Goal: Transaction & Acquisition: Obtain resource

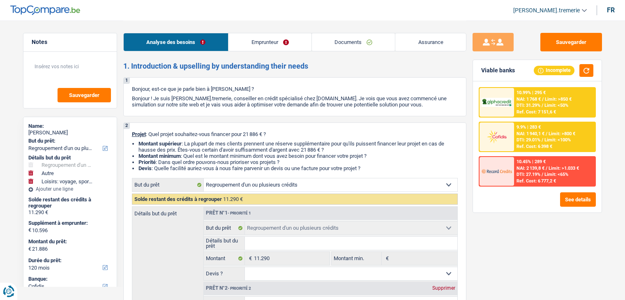
select select "refinancing"
select select "other"
select select "hobbies"
select select "120"
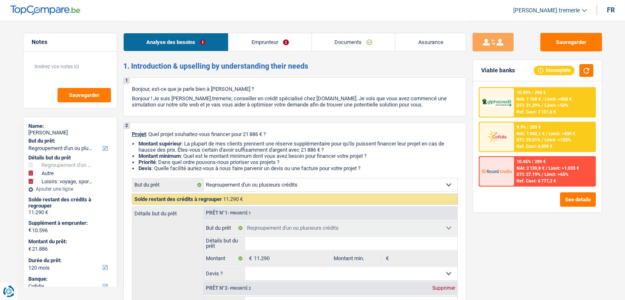
select select "cofidis"
select select "32"
select select "single"
drag, startPoint x: 0, startPoint y: 0, endPoint x: 252, endPoint y: 41, distance: 255.0
click at [252, 41] on link "Emprunteur" at bounding box center [269, 42] width 83 height 18
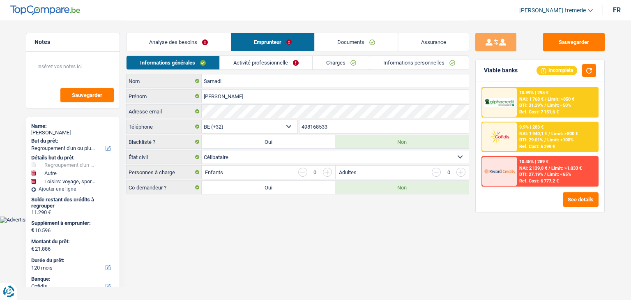
click at [409, 65] on link "Informations personnelles" at bounding box center [419, 63] width 99 height 14
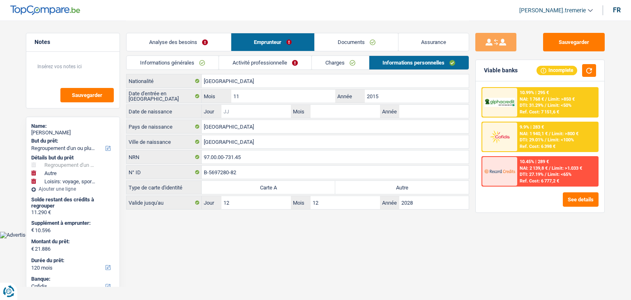
click at [258, 112] on input "Jour" at bounding box center [255, 111] width 69 height 13
type input "01"
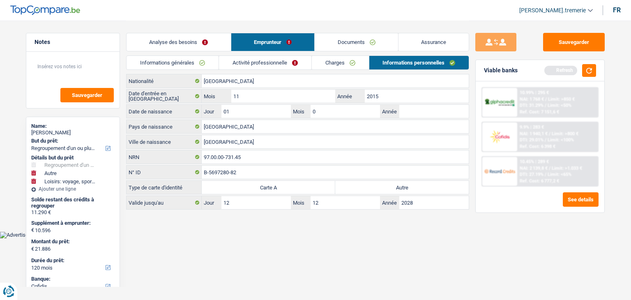
type input "01"
type input "1997"
click at [248, 64] on link "Activité professionnelle" at bounding box center [265, 63] width 92 height 14
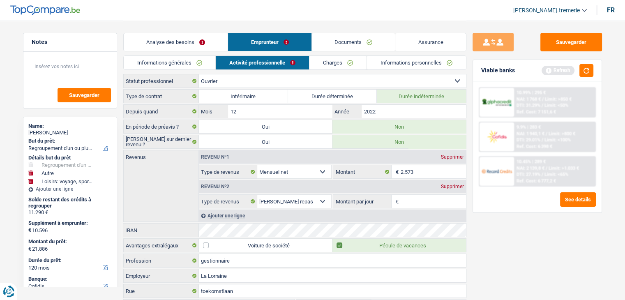
click at [450, 184] on div "Supprimer" at bounding box center [452, 186] width 27 height 5
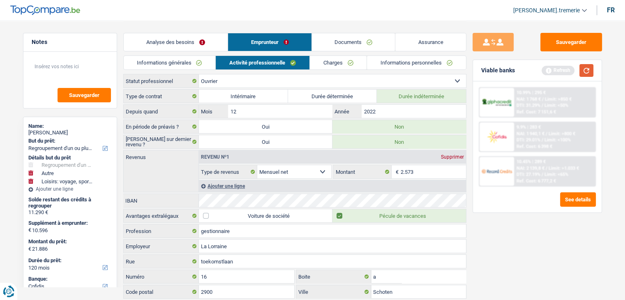
click at [585, 69] on button "button" at bounding box center [586, 70] width 14 height 13
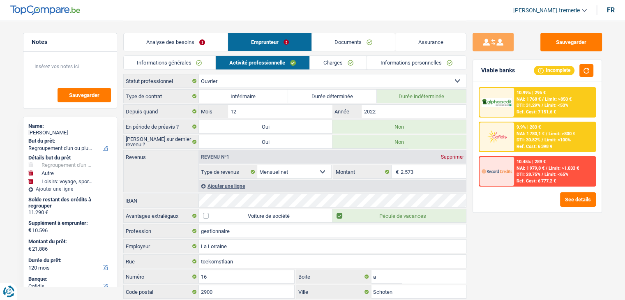
click at [526, 136] on div "9.9% | 283 € NAI: 1 780,1 € / Limit: >800 € DTI: 30.82% / Limit: <100% Ref. Cos…" at bounding box center [554, 136] width 81 height 29
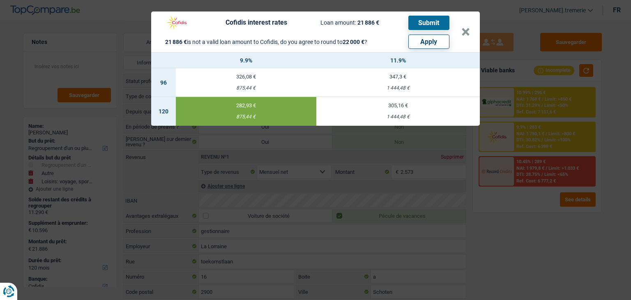
click at [433, 41] on button "Apply" at bounding box center [428, 41] width 41 height 14
type input "10.710"
type input "22.000"
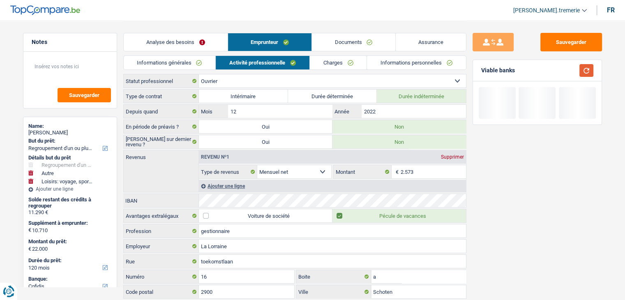
click at [585, 69] on button "button" at bounding box center [586, 70] width 14 height 13
click at [205, 41] on link "Analyse des besoins" at bounding box center [176, 42] width 104 height 18
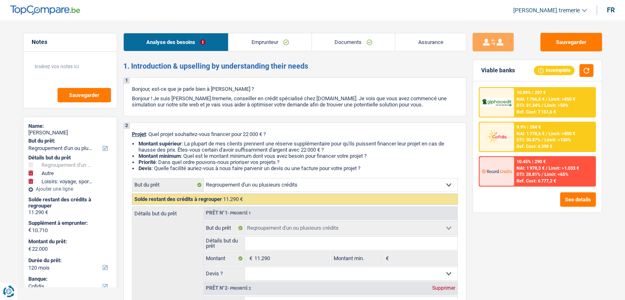
click at [534, 140] on span "DTI: 30.87%" at bounding box center [528, 139] width 24 height 5
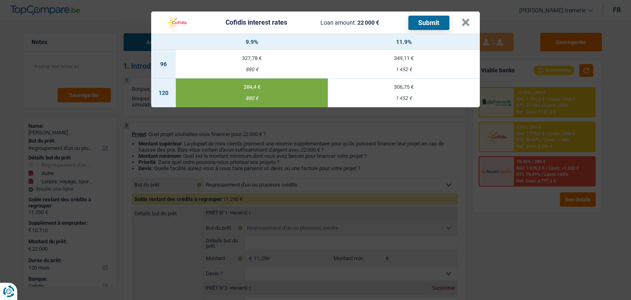
click at [394, 94] on td "306,75 € 1 452 €" at bounding box center [404, 92] width 152 height 29
type input "11,90"
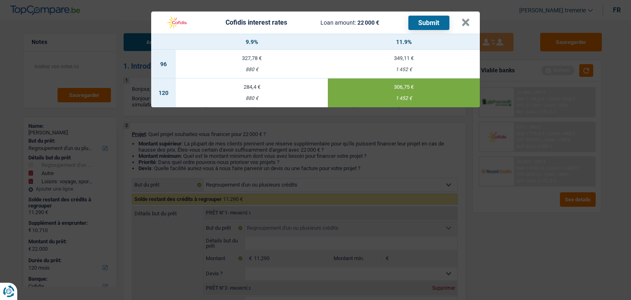
click at [438, 24] on button "Submit" at bounding box center [428, 23] width 41 height 14
click at [467, 21] on button "×" at bounding box center [465, 22] width 9 height 8
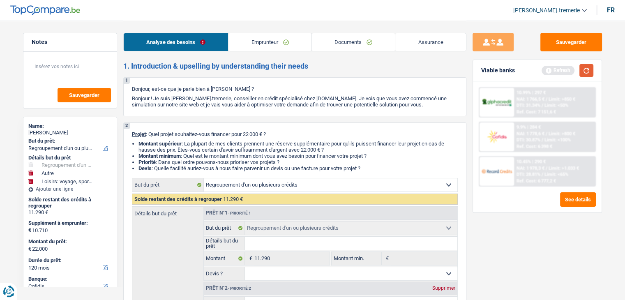
click at [584, 73] on button "button" at bounding box center [586, 70] width 14 height 13
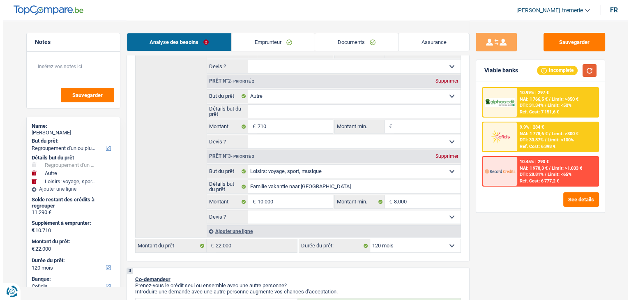
scroll to position [207, 0]
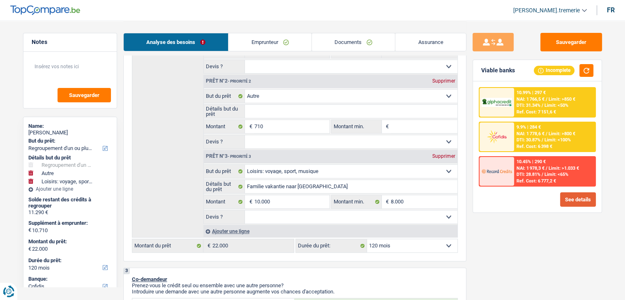
click at [573, 200] on button "See details" at bounding box center [578, 199] width 36 height 14
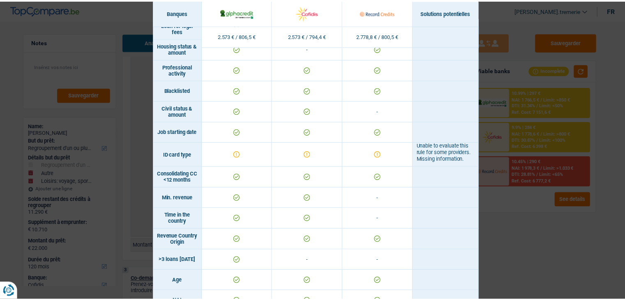
scroll to position [0, 0]
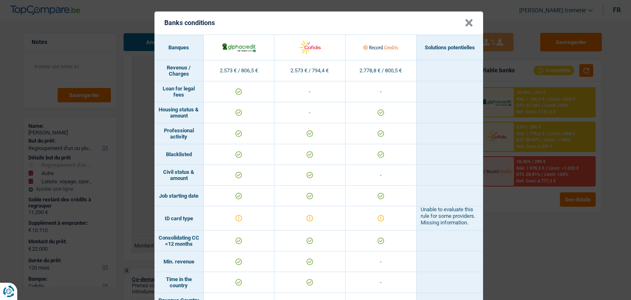
click at [466, 23] on button "×" at bounding box center [468, 23] width 9 height 8
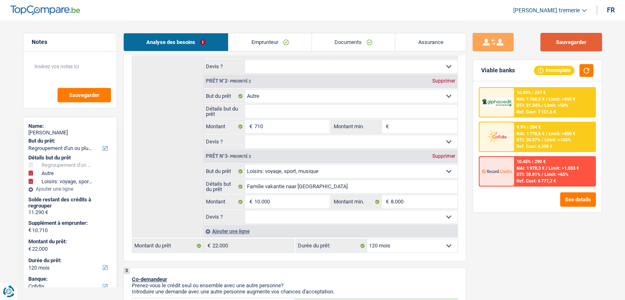
click at [564, 35] on button "Sauvegarder" at bounding box center [571, 42] width 62 height 18
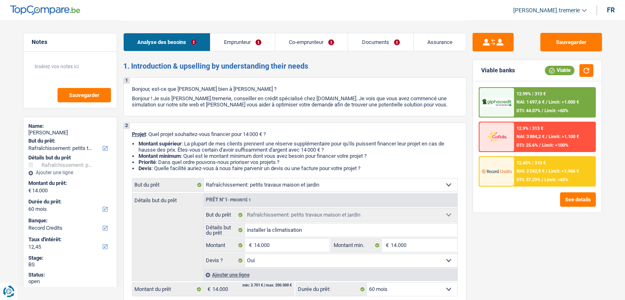
select select "houseOrGarden"
select select "60"
select select "record credits"
select select "houseOrGarden"
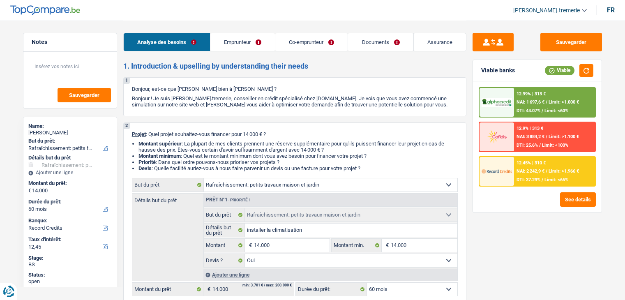
select select "houseOrGarden"
select select "yes"
select select "60"
select select "privateEmployee"
select select "worker"
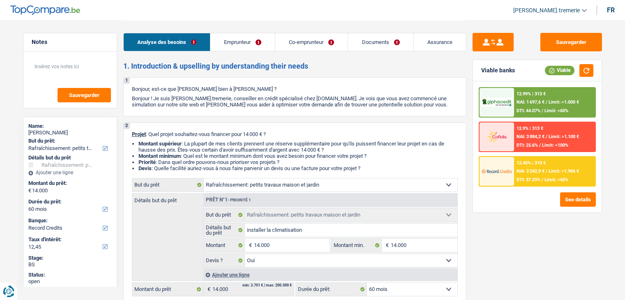
select select "familyAllowances"
select select "netSalary"
select select "mealVouchers"
select select "netSalary"
select select "ownerWithMortgage"
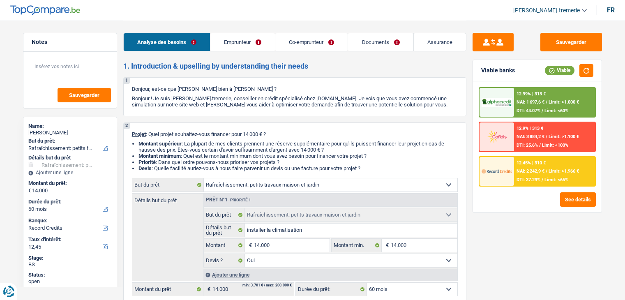
select select "cardOrCredit"
select select "mortgage"
select select "360"
select select "houseOrGarden"
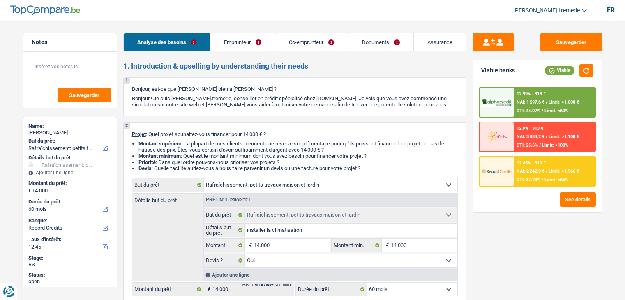
select select "houseOrGarden"
select select "yes"
select select "60"
click at [376, 46] on link "Documents" at bounding box center [380, 42] width 65 height 18
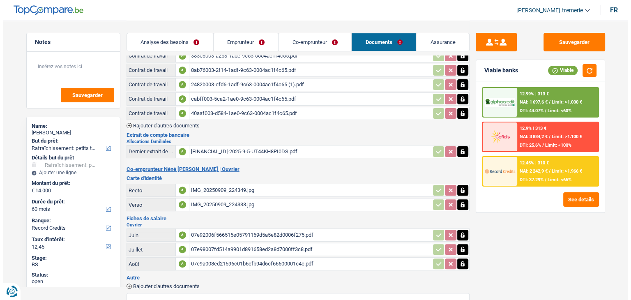
scroll to position [385, 0]
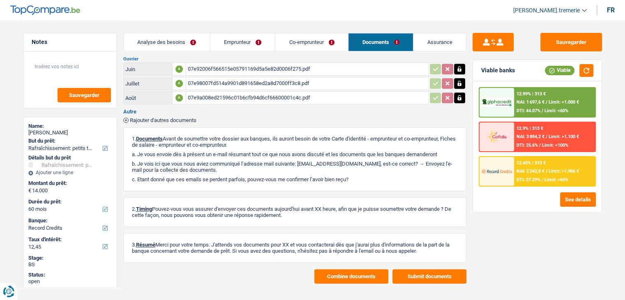
click at [336, 269] on button "Combine documents" at bounding box center [351, 276] width 74 height 14
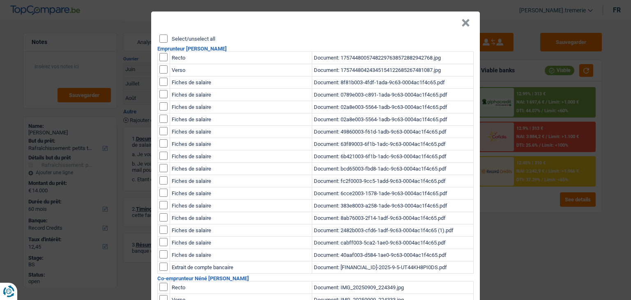
scroll to position [0, 0]
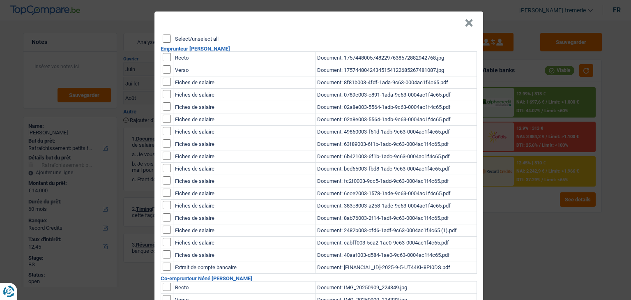
click at [163, 35] on input "Select/unselect all" at bounding box center [167, 38] width 8 height 8
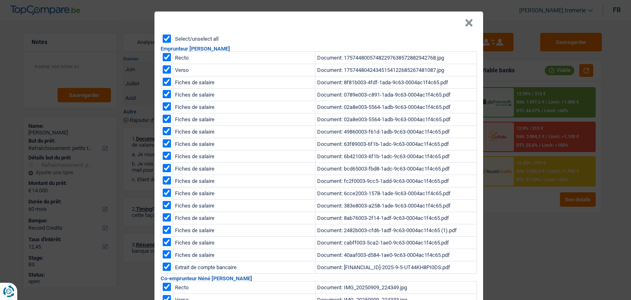
checkbox input "true"
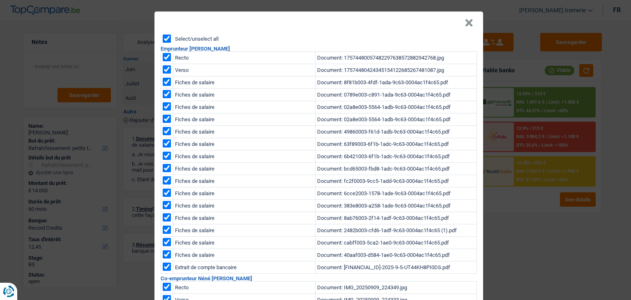
checkbox input "true"
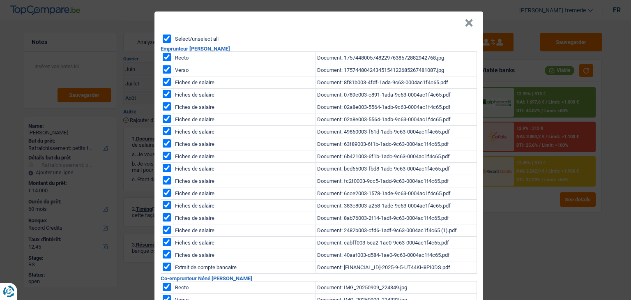
checkbox input "true"
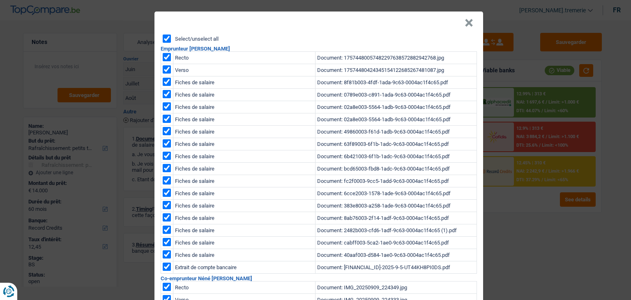
checkbox input "true"
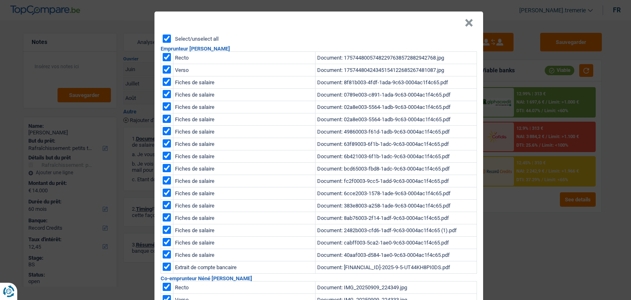
checkbox input "true"
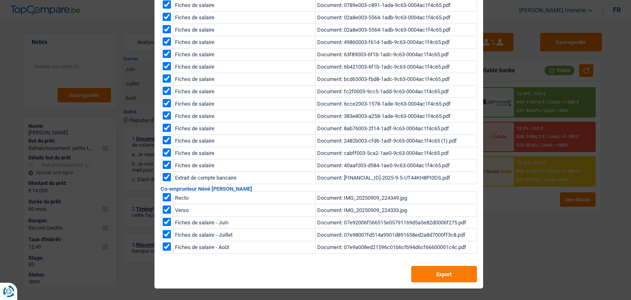
scroll to position [86, 0]
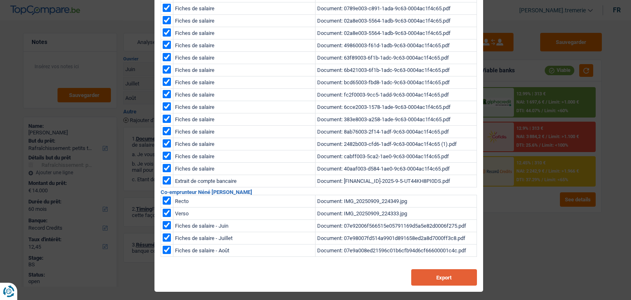
click at [434, 281] on button "Export" at bounding box center [444, 277] width 66 height 16
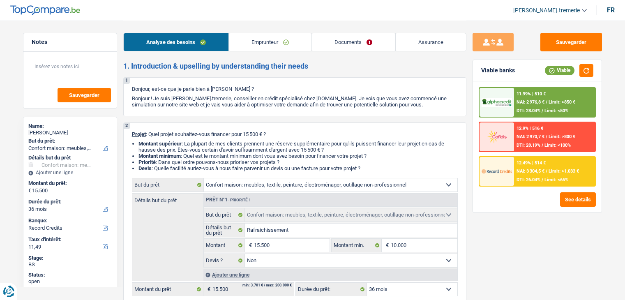
select select "household"
select select "36"
select select "record credits"
select select "household"
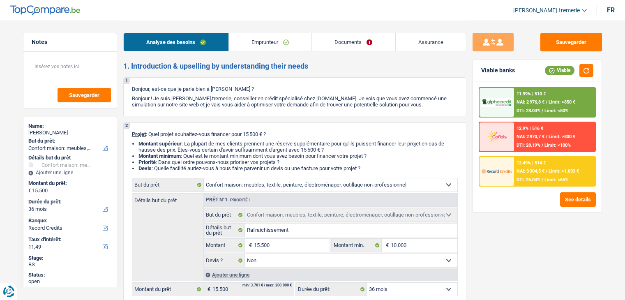
select select "household"
select select "false"
select select "36"
select select "worker"
select select "netSalary"
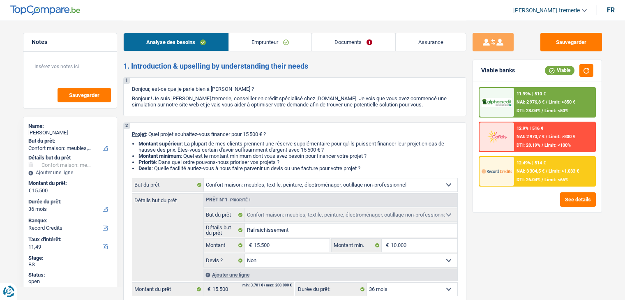
select select "rents"
select select "household"
select select "false"
select select "36"
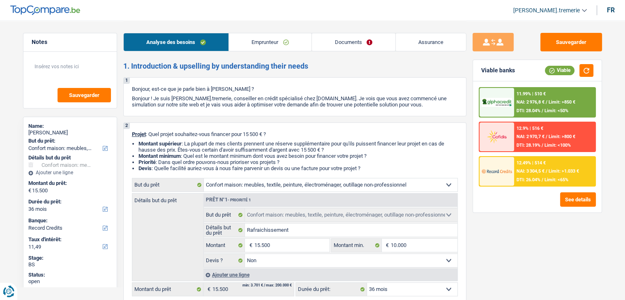
click at [539, 12] on span "[PERSON_NAME].tremerie" at bounding box center [546, 10] width 67 height 7
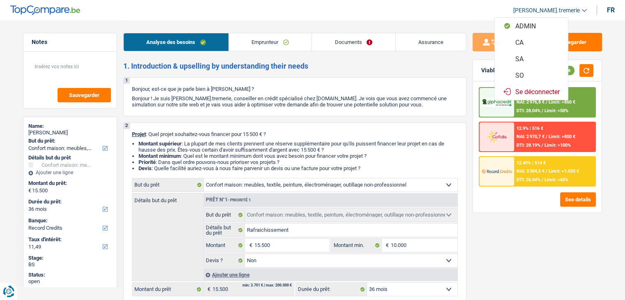
click at [533, 74] on button "SO" at bounding box center [530, 75] width 73 height 16
select select "36"
select select "household"
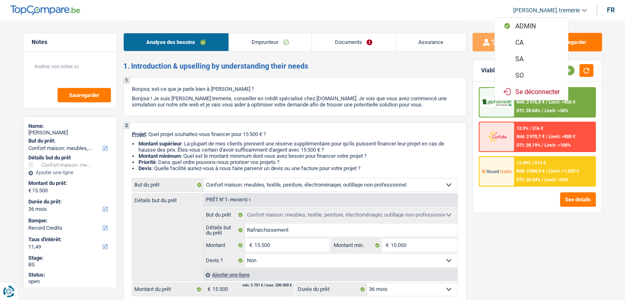
select select "false"
select select "36"
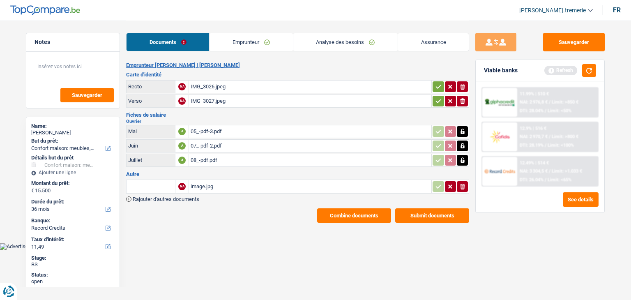
click at [421, 45] on link "Assurance" at bounding box center [433, 42] width 71 height 18
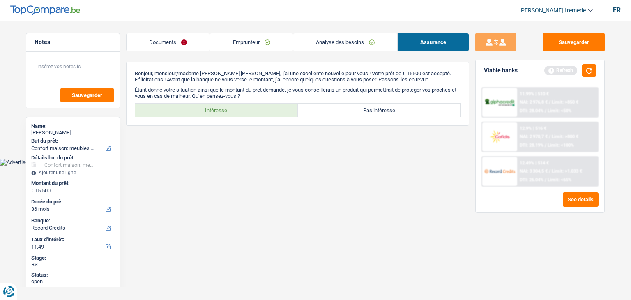
click at [346, 35] on link "Analyse des besoins" at bounding box center [345, 42] width 104 height 18
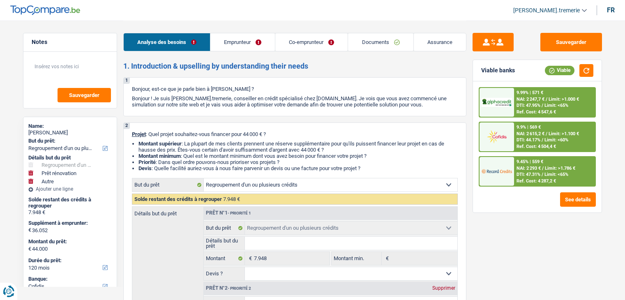
select select "refinancing"
select select "renovation"
select select "other"
select select "120"
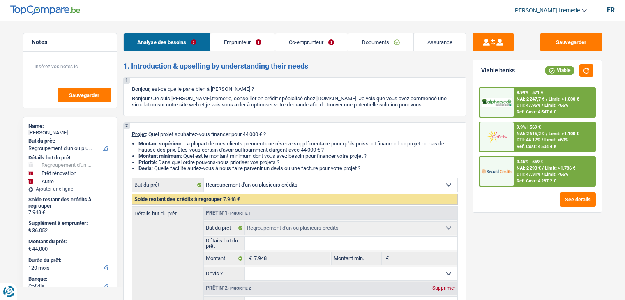
select select "cofidis"
select select "refinancing"
select select "renovation"
select select "yes"
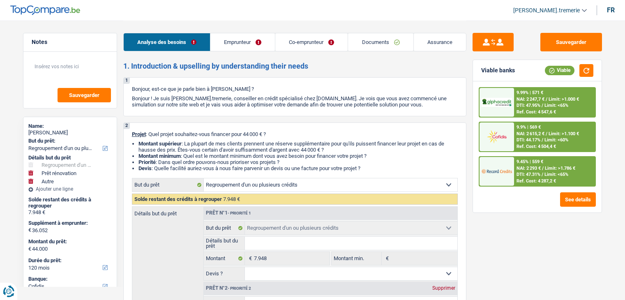
select select "other"
select select "120"
select select "mutuality"
select select "independent"
select select "familyAllowances"
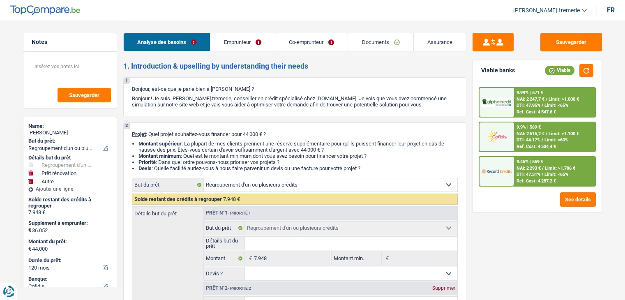
select select "mutualityIndemnity"
select select "netSalary"
select select "ownerWithMortgage"
select select "mortgage"
select select "300"
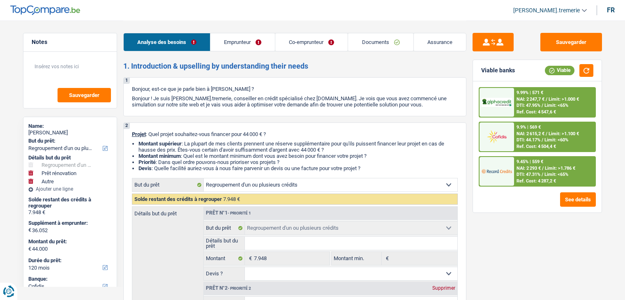
select select "renovationLoan"
select select "60"
select select "personalLoan"
select select "familyEvent"
select select "60"
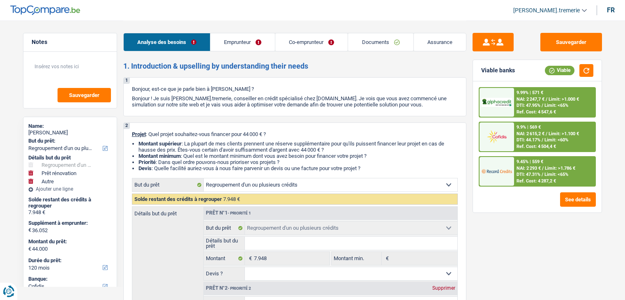
select select "refinancing"
select select "renovation"
select select "yes"
select select "other"
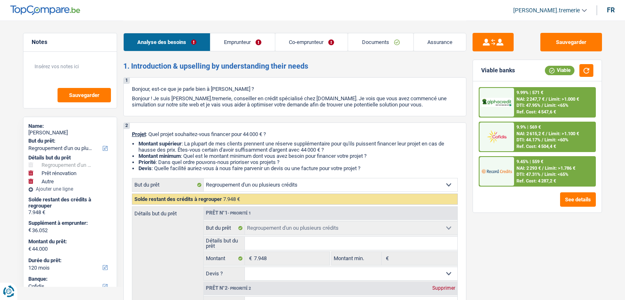
select select "120"
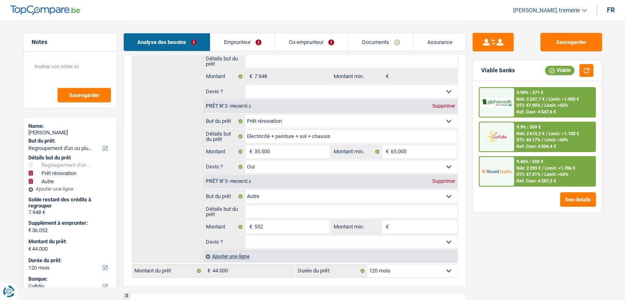
scroll to position [182, 0]
click at [261, 42] on link "Emprunteur" at bounding box center [242, 42] width 64 height 18
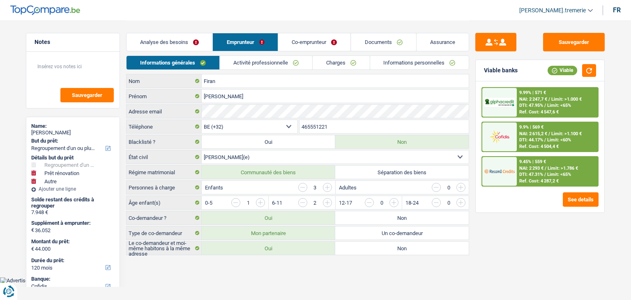
click at [350, 57] on link "Charges" at bounding box center [341, 63] width 57 height 14
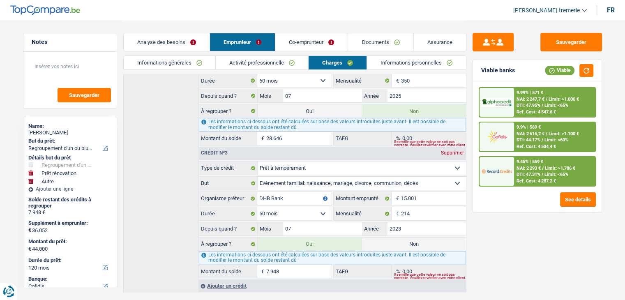
scroll to position [285, 0]
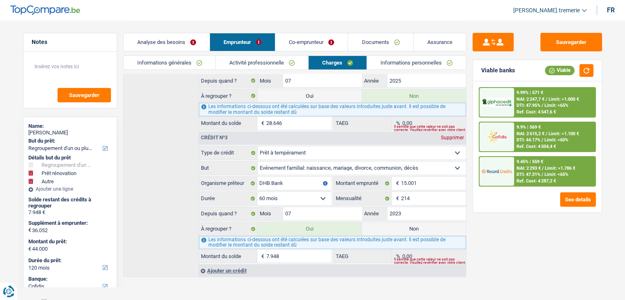
click at [406, 225] on label "Non" at bounding box center [414, 228] width 104 height 13
click at [406, 225] on input "Non" at bounding box center [414, 228] width 104 height 13
radio input "true"
select select "renovation"
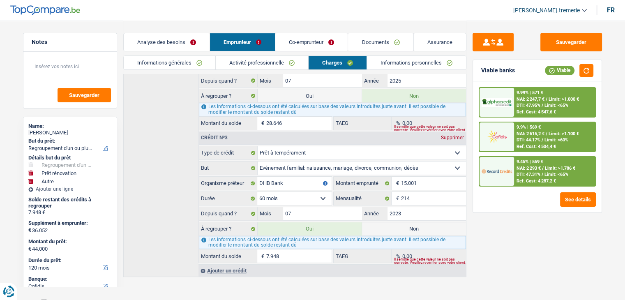
select select
select select "120"
radio input "false"
select select "other"
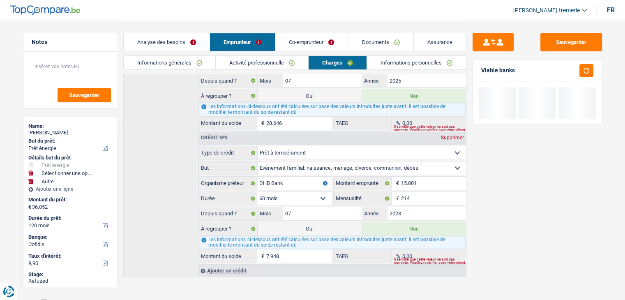
click at [176, 40] on link "Analyse des besoins" at bounding box center [167, 42] width 86 height 18
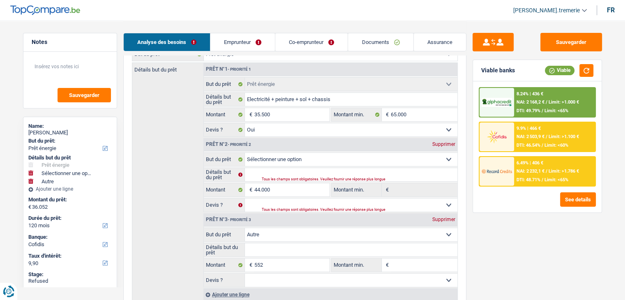
scroll to position [130, 0]
click at [449, 143] on div "Supprimer" at bounding box center [443, 144] width 27 height 5
select select "other"
type input "552"
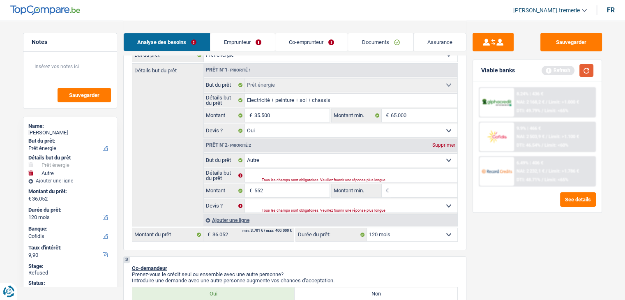
click at [586, 65] on button "button" at bounding box center [586, 70] width 14 height 13
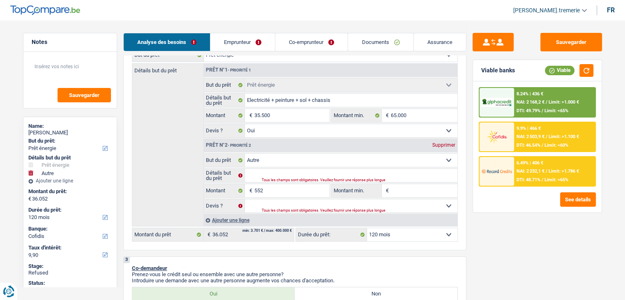
click at [525, 147] on span "DTI: 46.54%" at bounding box center [528, 144] width 24 height 5
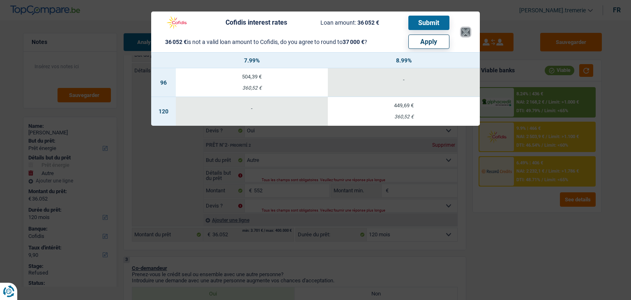
click at [468, 28] on button "×" at bounding box center [465, 32] width 9 height 8
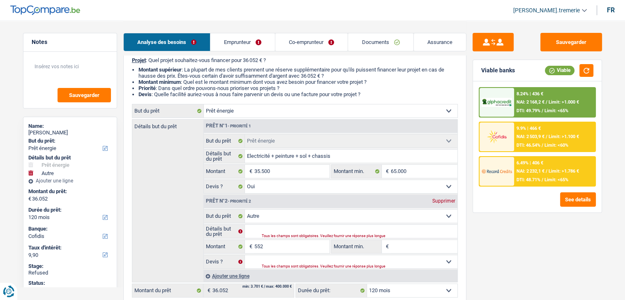
scroll to position [67, 0]
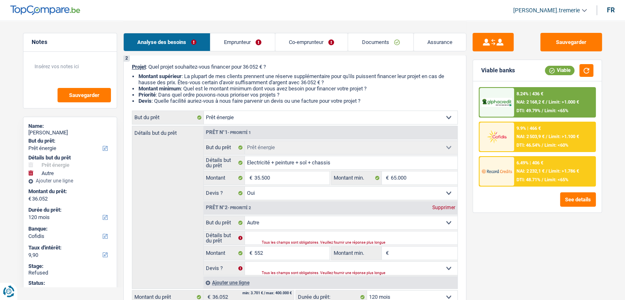
click at [348, 115] on select "Confort maison: meubles, textile, peinture, électroménager, outillage non-profe…" at bounding box center [330, 117] width 253 height 13
select select "household"
click at [204, 111] on select "Confort maison: meubles, textile, peinture, électroménager, outillage non-profe…" at bounding box center [330, 117] width 253 height 13
select select "household"
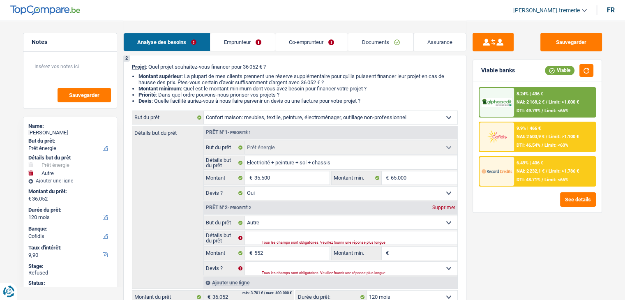
select select "renovation"
select select "household"
select select
select select "renovation"
type input "Electricité + peinture + sol + chassis"
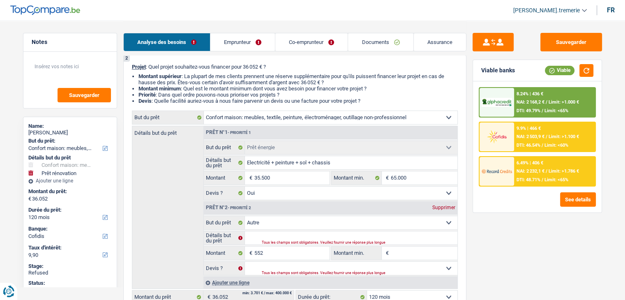
type input "35.500"
type input "65.000"
select select "yes"
select select "household"
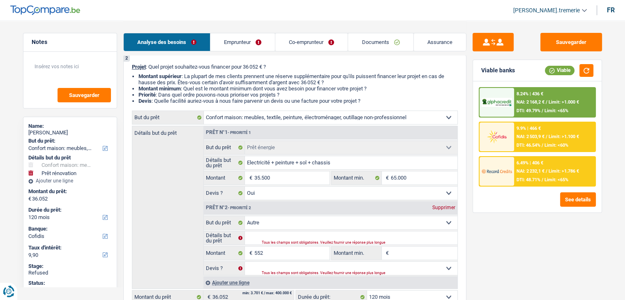
select select
select select "renovation"
type input "Electricité + peinture + sol + chassis"
type input "35.500"
type input "65.000"
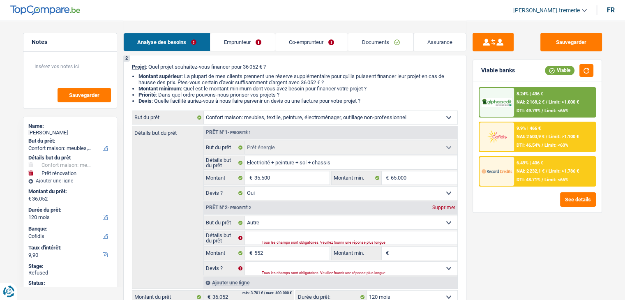
select select "yes"
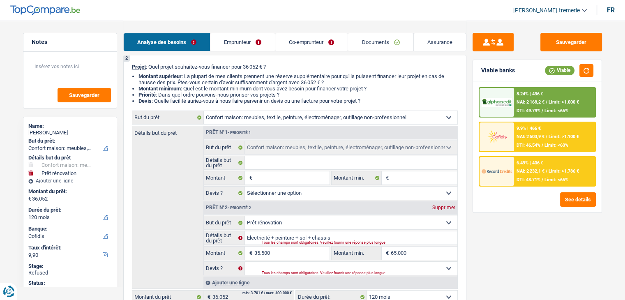
select select "other"
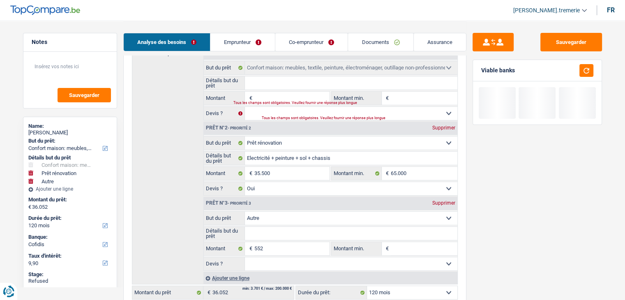
scroll to position [156, 0]
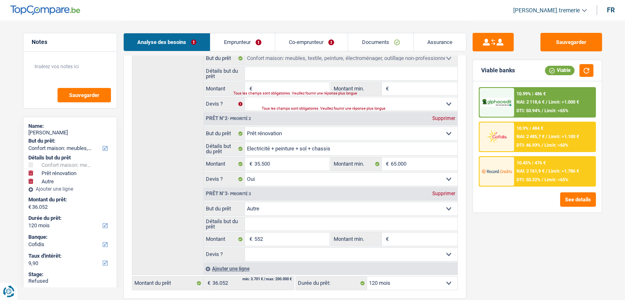
click at [529, 131] on div "10.9% | 484 € NAI: 2 485,7 € / Limit: >1.100 € DTI: 46.93% / Limit: <60%" at bounding box center [554, 136] width 81 height 29
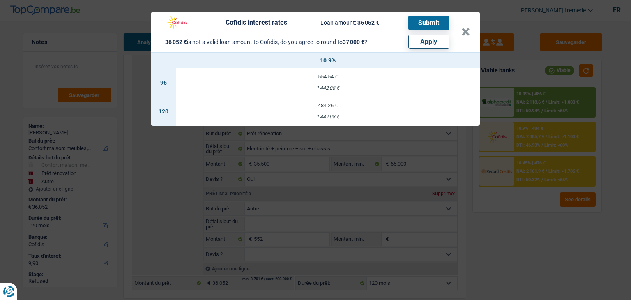
click at [424, 39] on button "Apply" at bounding box center [428, 41] width 41 height 14
type input "37.000"
type input "1.500"
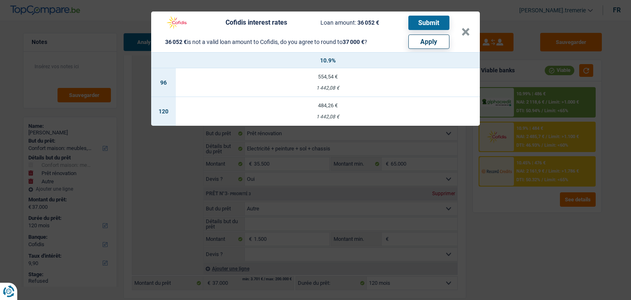
type input "1.500"
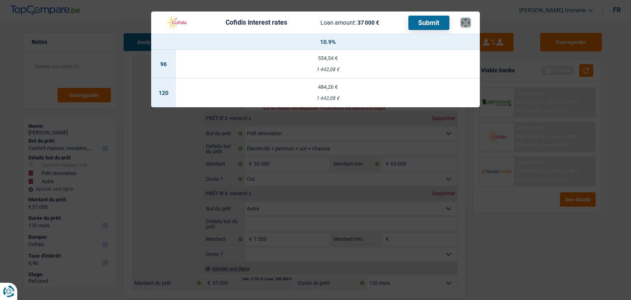
click at [464, 23] on button "×" at bounding box center [465, 22] width 9 height 8
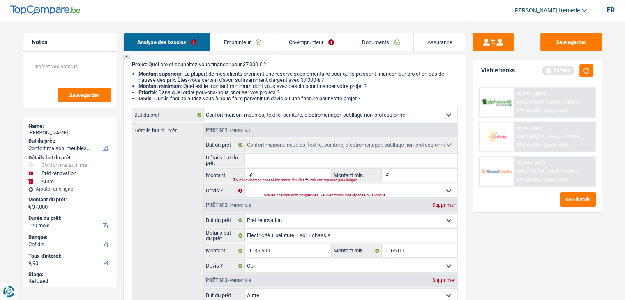
scroll to position [69, 0]
click at [356, 112] on select "Confort maison: meubles, textile, peinture, électroménager, outillage non-profe…" at bounding box center [330, 115] width 253 height 13
select select "renovation"
click at [204, 109] on select "Confort maison: meubles, textile, peinture, électroménager, outillage non-profe…" at bounding box center [330, 115] width 253 height 13
select select "renovation"
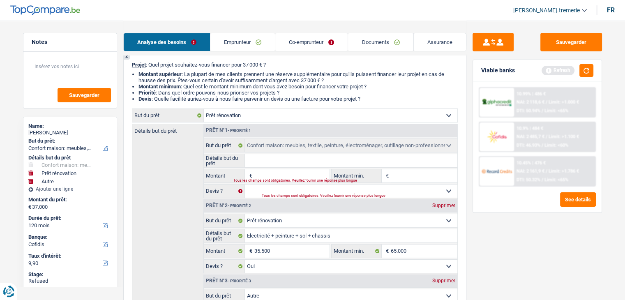
select select "renovation"
select select "household"
select select "renovation"
type input "Electricité + peinture + sol + chassis"
type input "35.500"
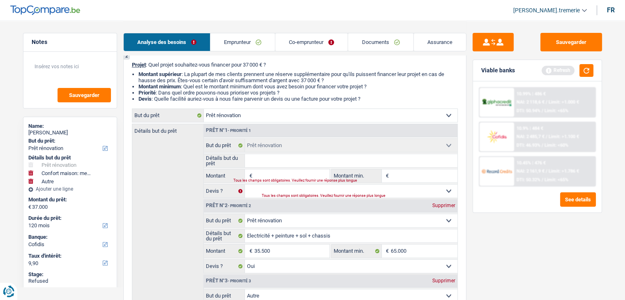
type input "65.000"
select select "yes"
select select "household"
select select
select select "renovation"
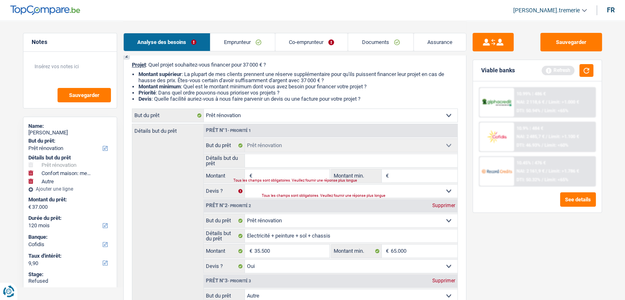
select select "renovation"
type input "Electricité + peinture + sol + chassis"
type input "35.500"
type input "65.000"
select select "yes"
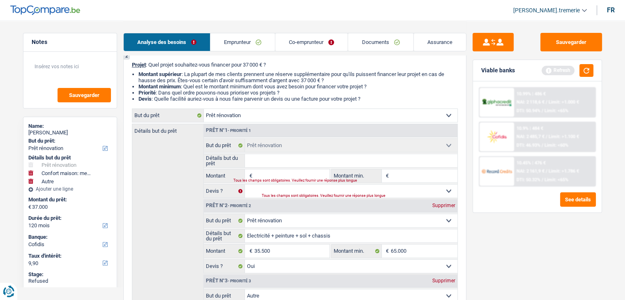
select select "household"
select select
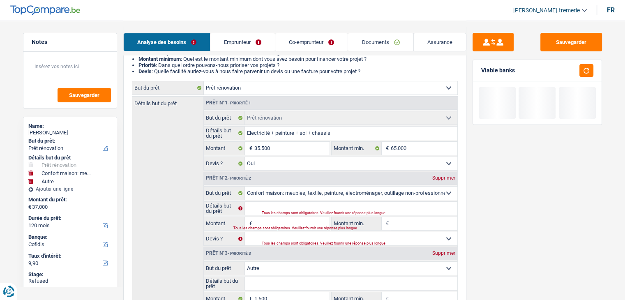
scroll to position [98, 0]
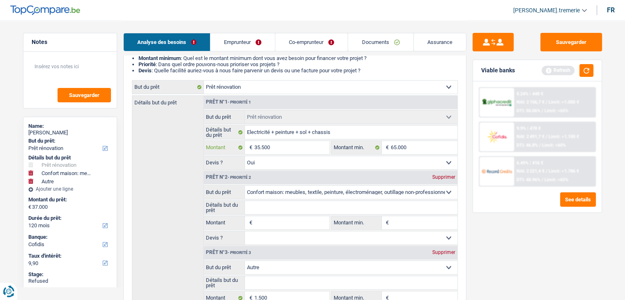
type input "5"
type input "50"
type input "500"
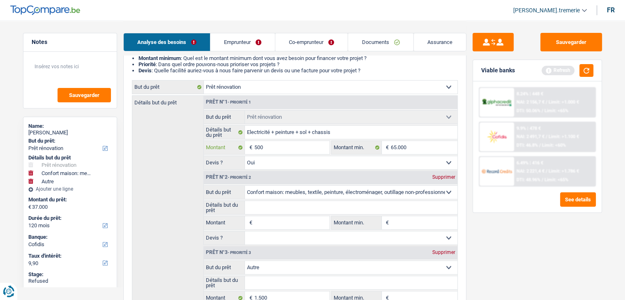
type input "500"
type input "5.000"
type input "50.000"
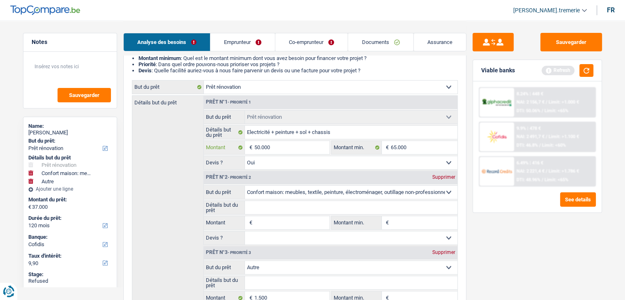
type input "50.000"
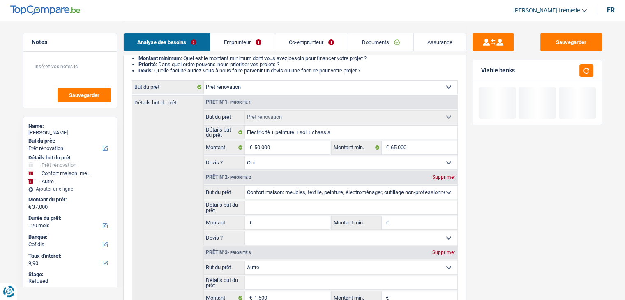
select select "144"
type input "51.500"
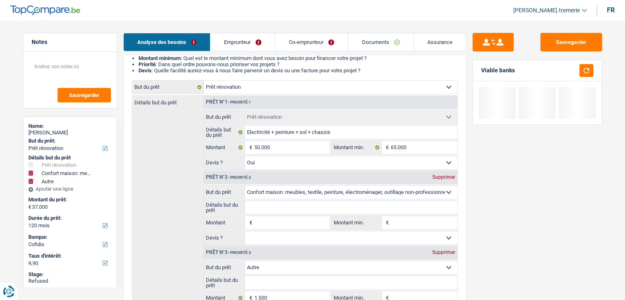
type input "51.500"
click at [439, 177] on div "Supprimer" at bounding box center [443, 177] width 27 height 5
select select "other"
type input "1.500"
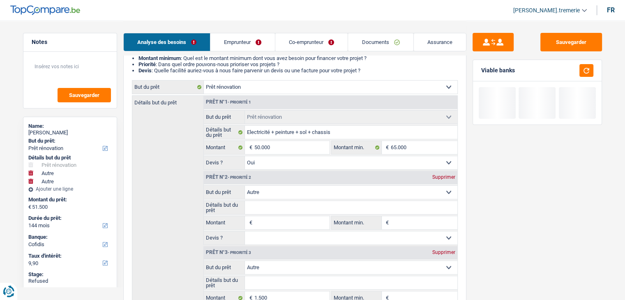
select select "other"
type input "1.500"
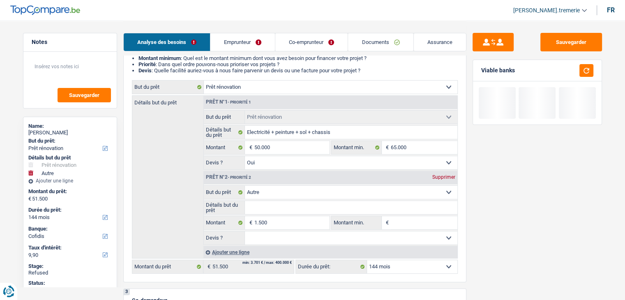
click at [439, 177] on div "Supprimer" at bounding box center [443, 177] width 27 height 5
type input "50.000"
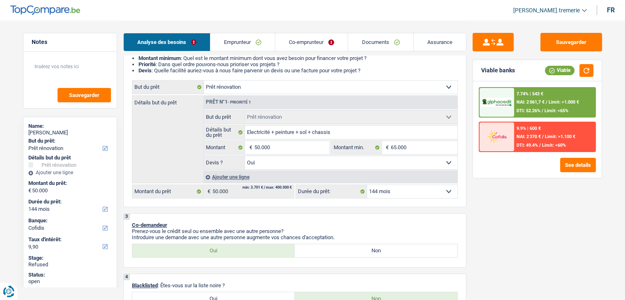
click at [434, 187] on select "12 mois 18 mois 24 mois 30 mois 36 mois 42 mois 48 mois 60 mois 72 mois 84 mois…" at bounding box center [412, 191] width 90 height 13
select select "120"
click at [367, 185] on select "12 mois 18 mois 24 mois 30 mois 36 mois 42 mois 48 mois 60 mois 72 mois 84 mois…" at bounding box center [412, 191] width 90 height 13
select select "120"
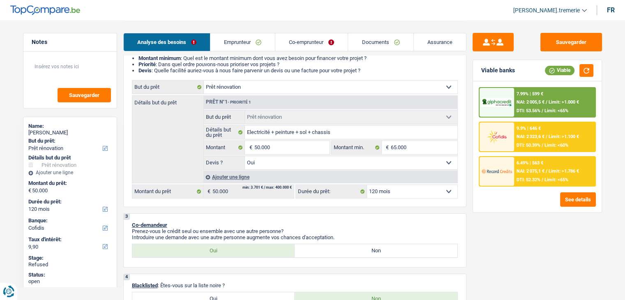
click at [441, 185] on select "12 mois 18 mois 24 mois 30 mois 36 mois 42 mois 48 mois 60 mois 72 mois 84 mois…" at bounding box center [412, 191] width 90 height 13
select select "144"
click at [367, 185] on select "12 mois 18 mois 24 mois 30 mois 36 mois 42 mois 48 mois 60 mois 72 mois 84 mois…" at bounding box center [412, 191] width 90 height 13
select select "144"
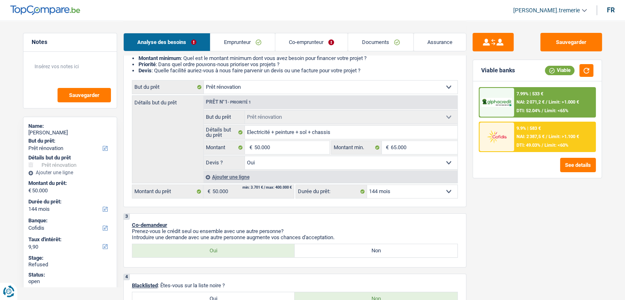
click at [545, 129] on div "9.9% | 583 € NAI: 2 387,5 € / Limit: >1.100 € DTI: 49.03% / Limit: <60%" at bounding box center [554, 136] width 81 height 29
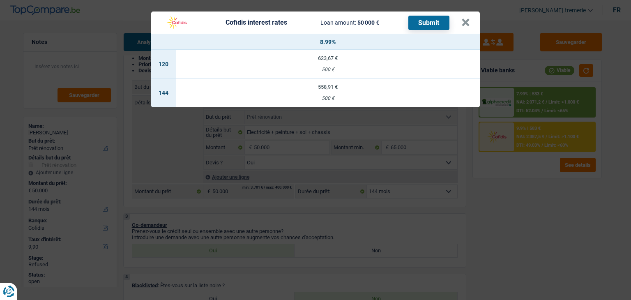
click at [385, 98] on div "500 €" at bounding box center [328, 98] width 304 height 5
type input "8,99"
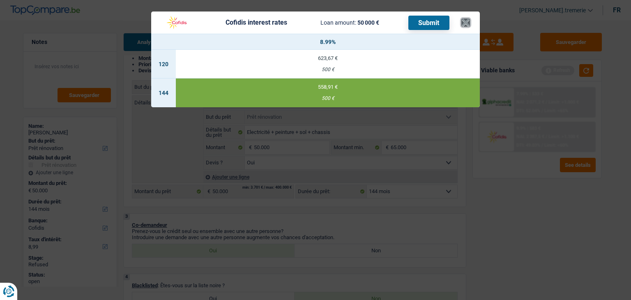
click at [464, 20] on button "×" at bounding box center [465, 22] width 9 height 8
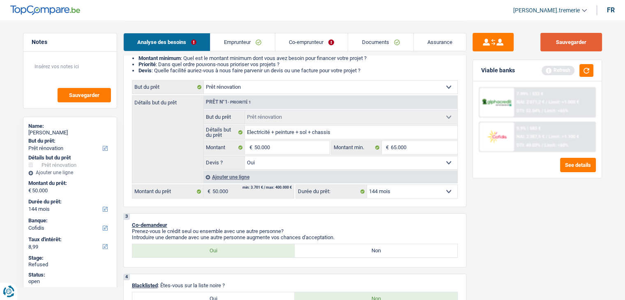
click at [545, 40] on button "Sauvegarder" at bounding box center [571, 42] width 62 height 18
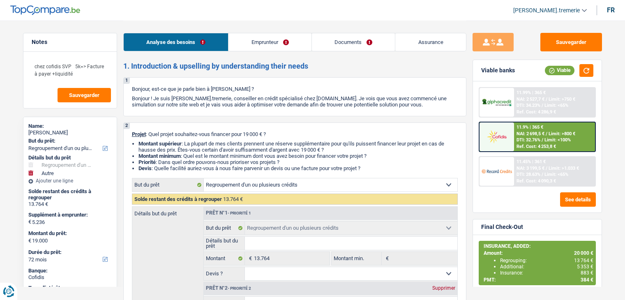
select select "refinancing"
select select "other"
select select "72"
select select "refinancing"
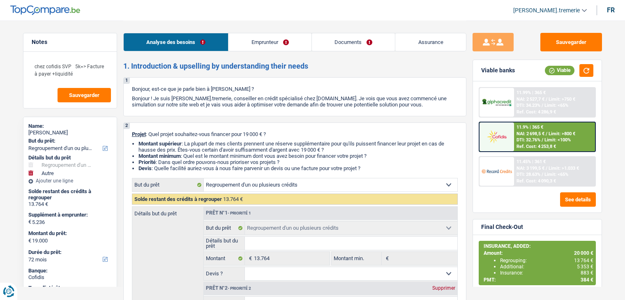
select select "refinancing"
select select "other"
select select "72"
select select "worker"
select select "netSalary"
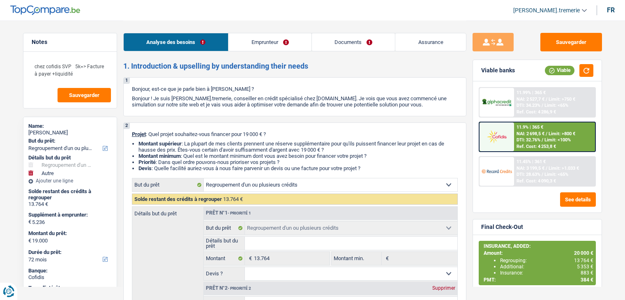
select select "mealVouchers"
select select "rentalIncome"
select select "ownerWithMortgage"
select select "mortgage"
select select "300"
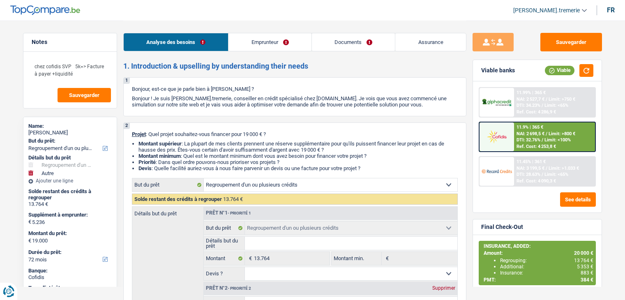
select select "cardOrCredit"
select select "personalLoan"
select select "smallWorks"
select select "60"
select select "personalLoan"
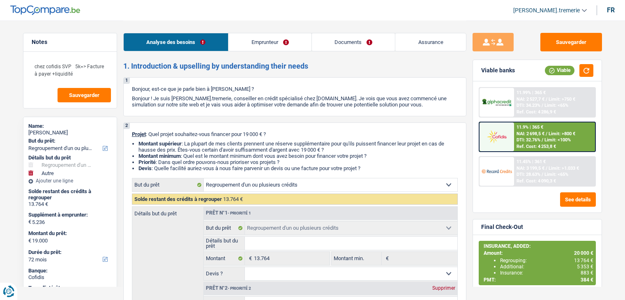
select select "carRestore"
select select "24"
select select "refinancing"
select select "other"
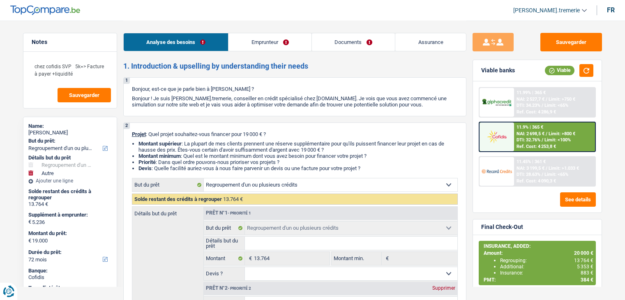
select select "72"
click at [358, 48] on link "Documents" at bounding box center [353, 42] width 83 height 18
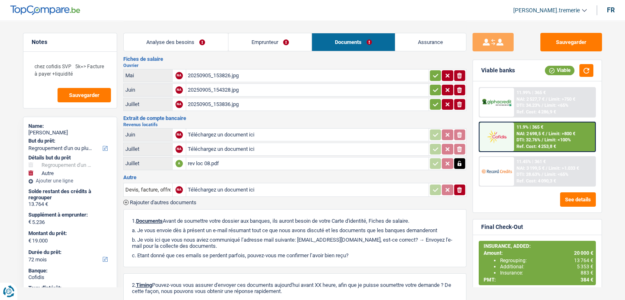
scroll to position [57, 0]
click at [234, 184] on input "Téléchargez un document ici" at bounding box center [307, 189] width 239 height 12
click at [163, 182] on input "Devis, facture, offre, bon de commande" at bounding box center [147, 188] width 45 height 13
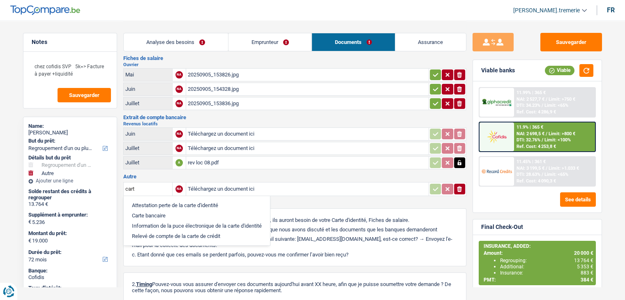
click at [150, 213] on li "Carte bancaire" at bounding box center [197, 215] width 138 height 10
type input "Carte bancaire"
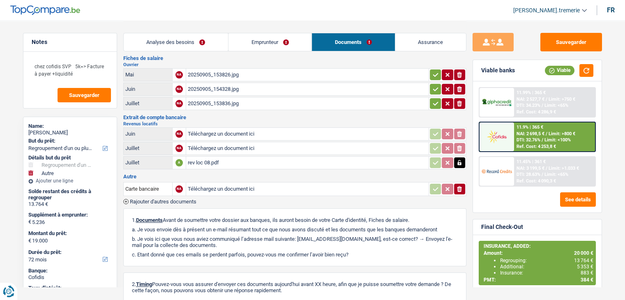
click at [220, 183] on input "Téléchargez un document ici" at bounding box center [307, 189] width 239 height 12
type input "C:\fakepath\cb arnoune.jpg"
click at [151, 199] on span "Rajouter d'autres documents" at bounding box center [163, 201] width 67 height 5
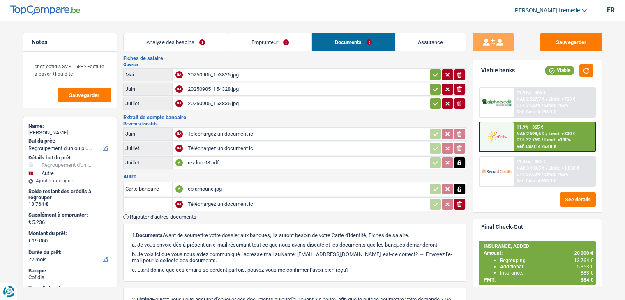
click at [154, 198] on input "text" at bounding box center [147, 204] width 45 height 13
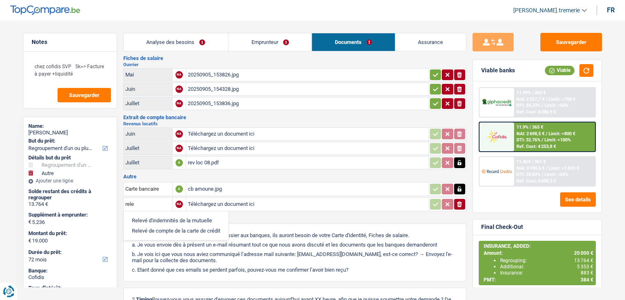
click at [173, 225] on li "Relevé de compte de la carte de crédit" at bounding box center [176, 230] width 97 height 10
type input "Relevé de compte de la carte de crédit"
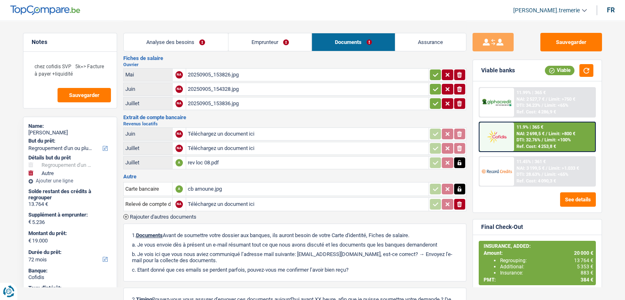
click at [209, 198] on input "Téléchargez un document ici" at bounding box center [307, 204] width 239 height 12
type input "C:\fakepath\cofidis cc.jpg"
click at [157, 214] on span "Rajouter d'autres documents" at bounding box center [163, 216] width 67 height 5
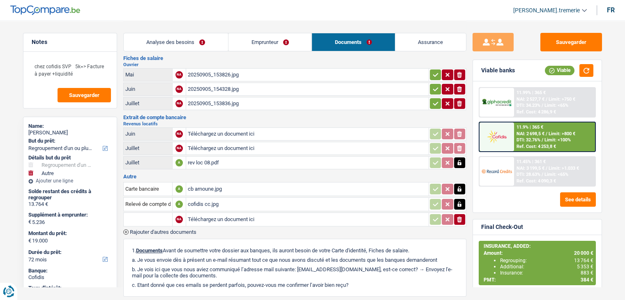
click at [156, 213] on input "text" at bounding box center [147, 219] width 45 height 13
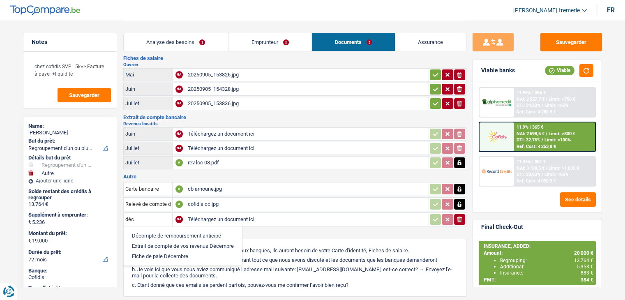
click at [168, 230] on li "Décompte de remboursement anticipé" at bounding box center [183, 235] width 110 height 10
type input "Décompte de remboursement anticipé"
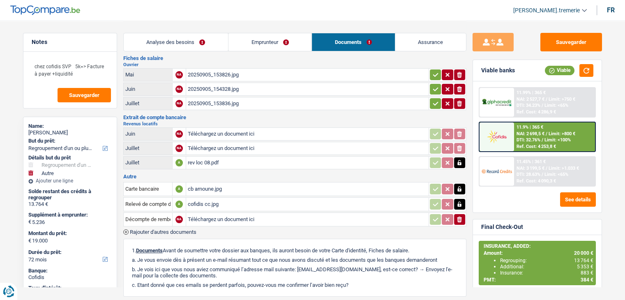
click at [211, 213] on input "Téléchargez un document ici" at bounding box center [307, 219] width 239 height 12
type input "C:\fakepath\[PERSON_NAME].pdf"
click at [161, 229] on span "Rajouter d'autres documents" at bounding box center [163, 231] width 67 height 5
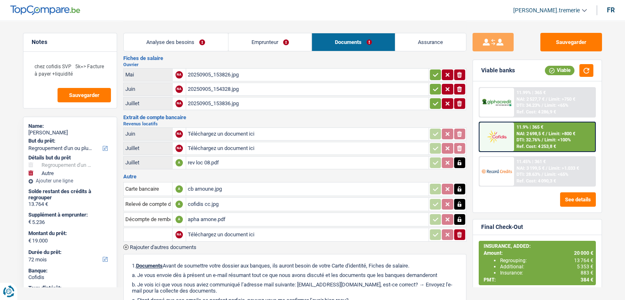
click at [161, 228] on input "text" at bounding box center [147, 234] width 45 height 13
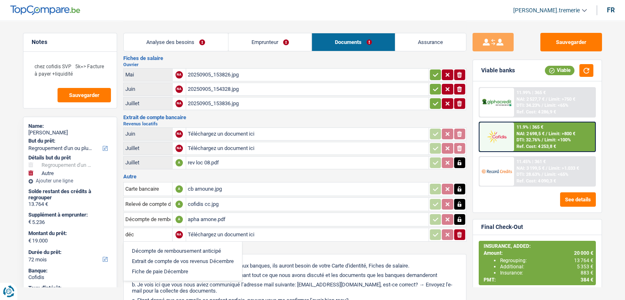
click at [166, 246] on li "Décompte de remboursement anticipé" at bounding box center [183, 251] width 110 height 10
type input "Décompte de remboursement anticipé"
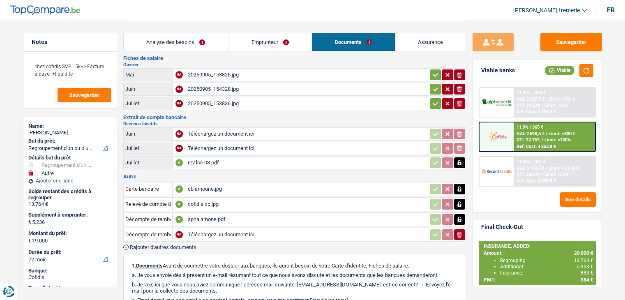
click at [214, 228] on input "Téléchargez un document ici" at bounding box center [307, 234] width 239 height 12
type input "C:\fakepath\cofidis [PERSON_NAME].pdf"
click at [562, 46] on button "Sauvegarder" at bounding box center [571, 42] width 62 height 18
click at [560, 39] on button "Sauvegarder" at bounding box center [571, 42] width 62 height 18
